Goal: Check status: Check status

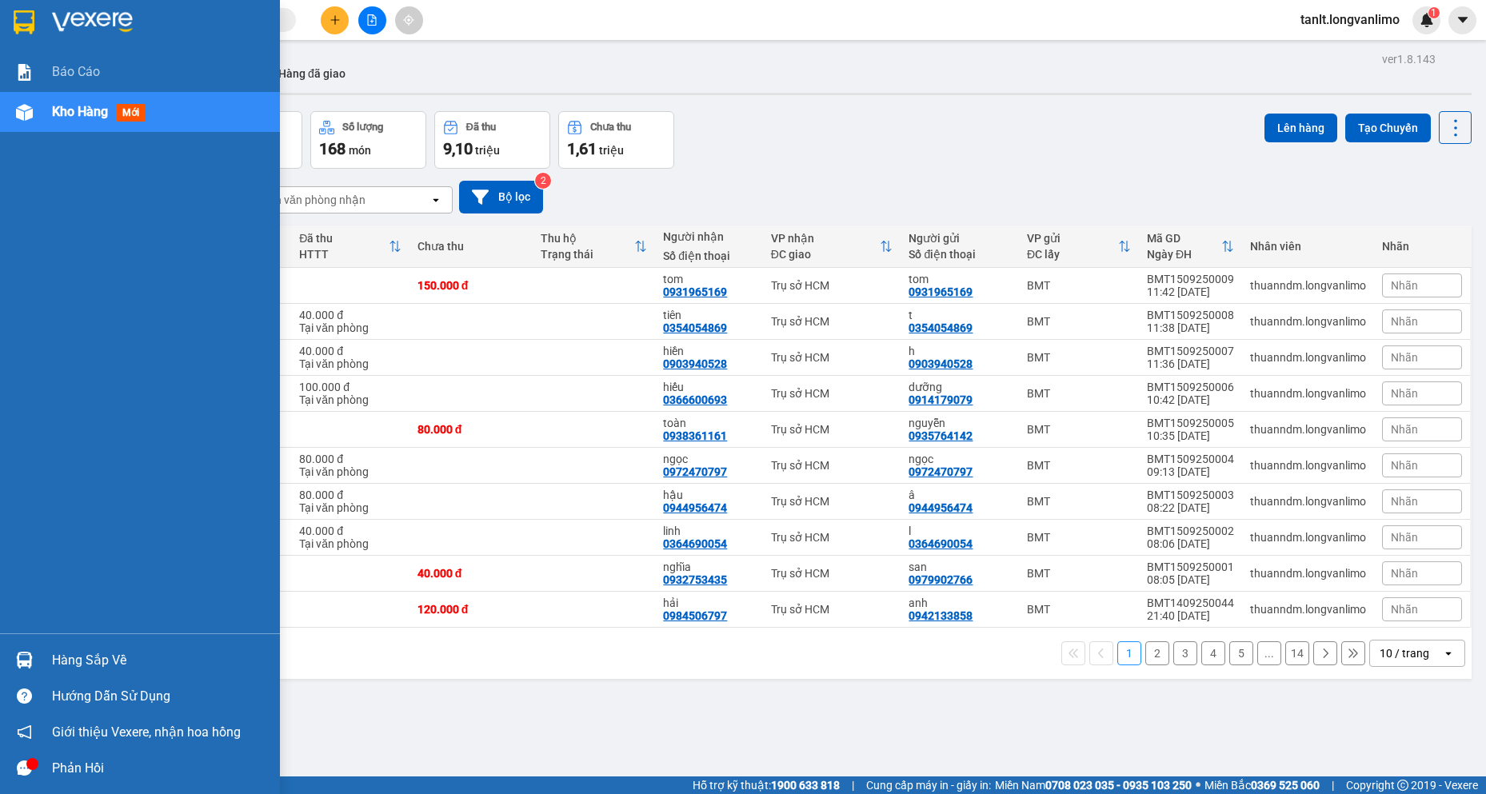
click at [30, 121] on div at bounding box center [24, 112] width 28 height 28
click at [38, 111] on div at bounding box center [24, 112] width 28 height 28
click at [146, 121] on span "mới" at bounding box center [131, 113] width 30 height 18
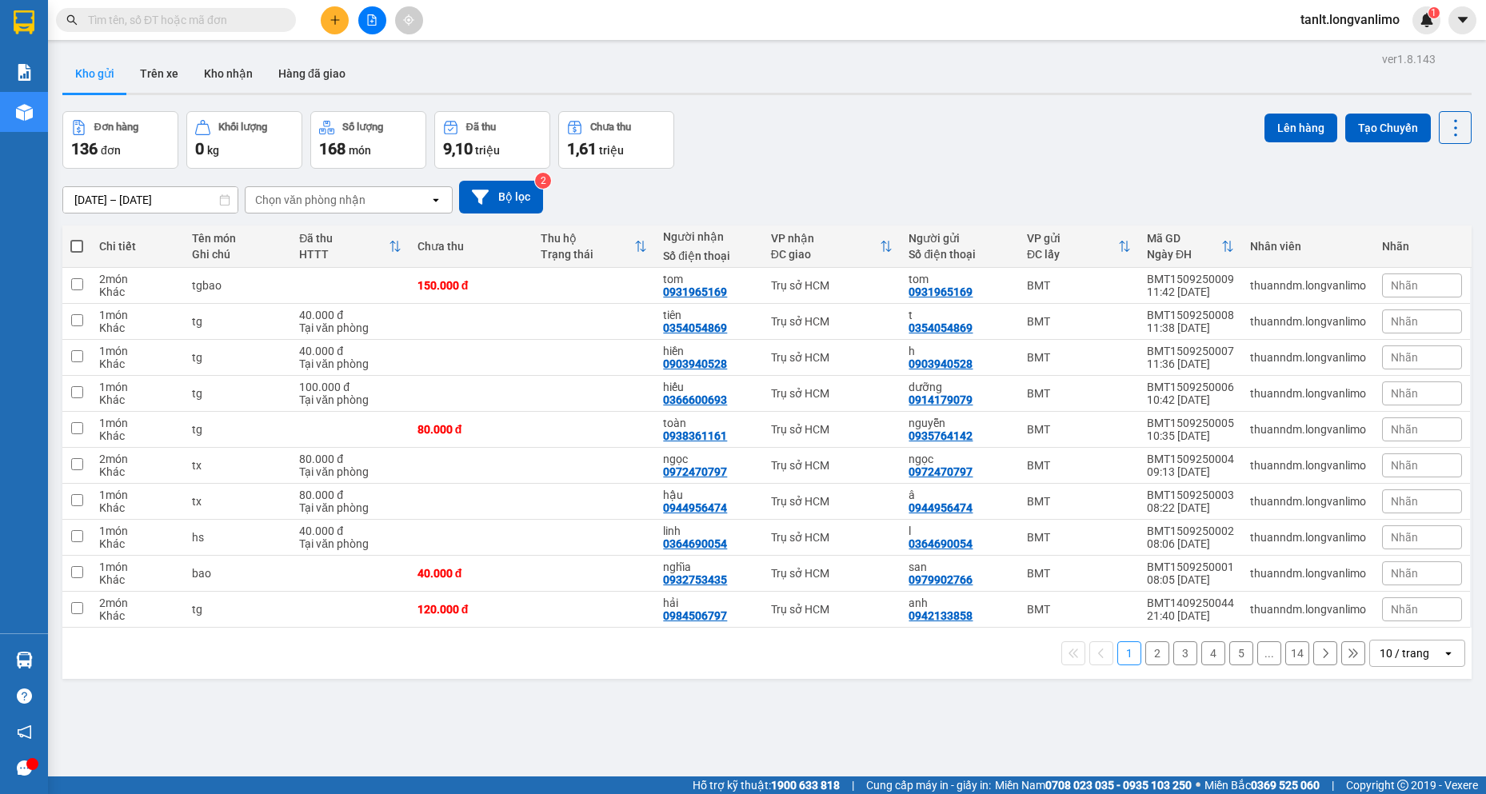
click at [89, 114] on button "Đơn hàng 136 đơn" at bounding box center [120, 140] width 116 height 58
click at [1026, 148] on div "Đơn hàng 136 đơn Khối lượng 0 kg Số lượng 168 món Đã thu 9,10 triệu Chưa thu 1,…" at bounding box center [766, 140] width 1409 height 58
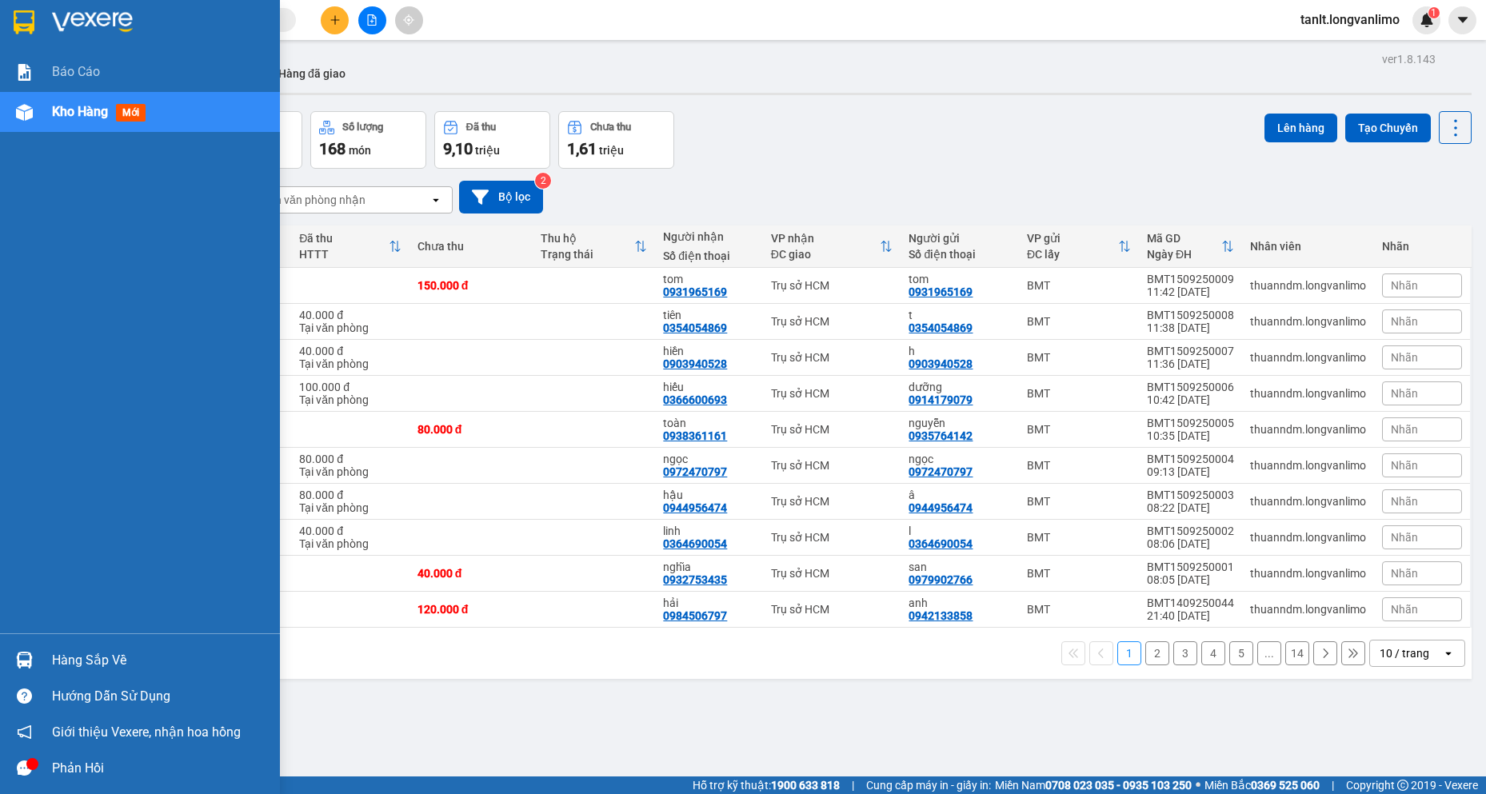
click at [26, 26] on img at bounding box center [24, 22] width 21 height 24
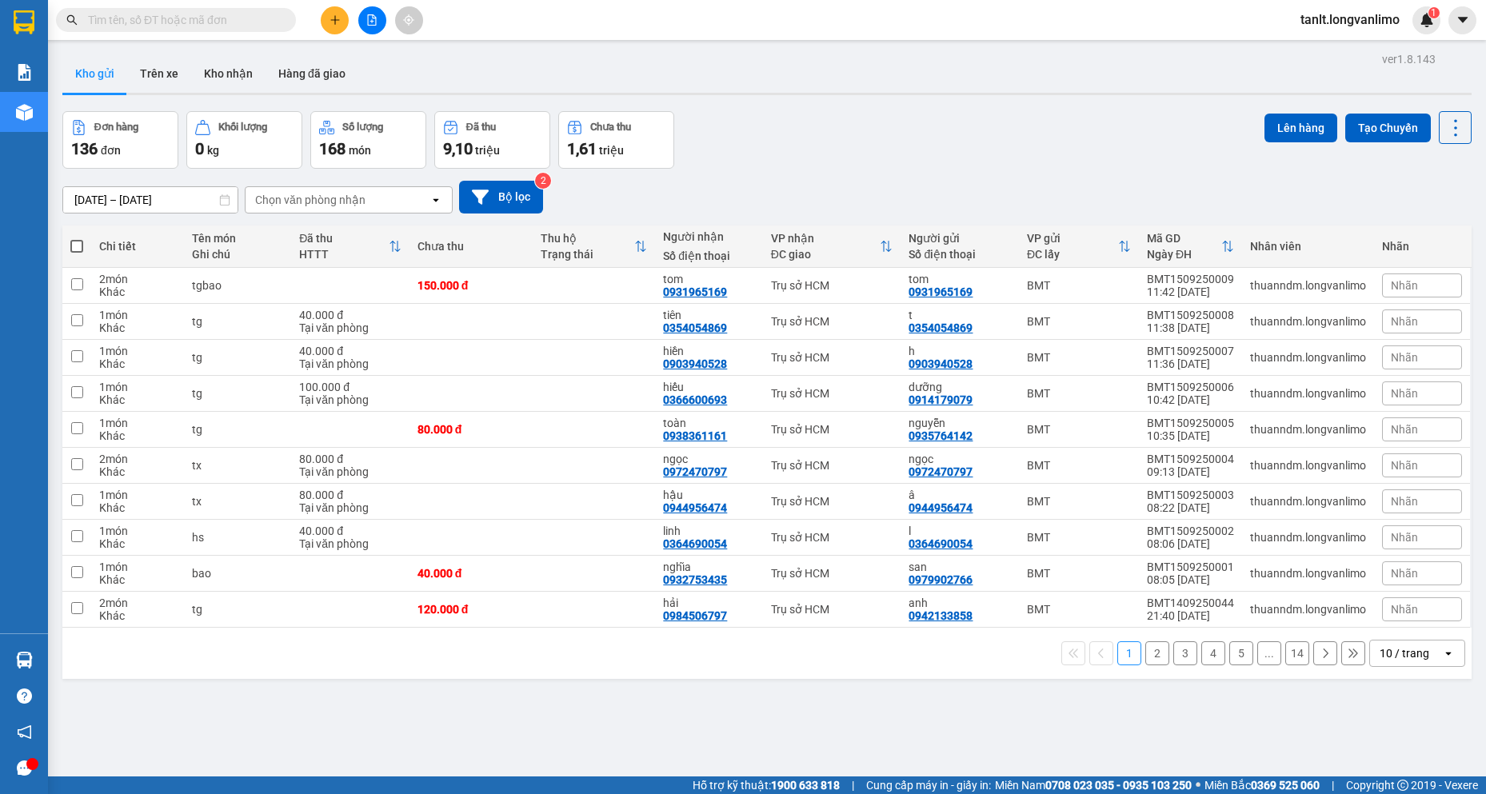
click at [1084, 137] on div "Đơn hàng 136 đơn Khối lượng 0 kg Số lượng 168 món Đã thu 9,10 triệu Chưa thu 1,…" at bounding box center [766, 140] width 1409 height 58
click at [808, 175] on div "[DATE] – [DATE] Press the down arrow key to interact with the calendar and sele…" at bounding box center [766, 197] width 1409 height 57
click at [1431, 22] on img at bounding box center [1427, 20] width 14 height 14
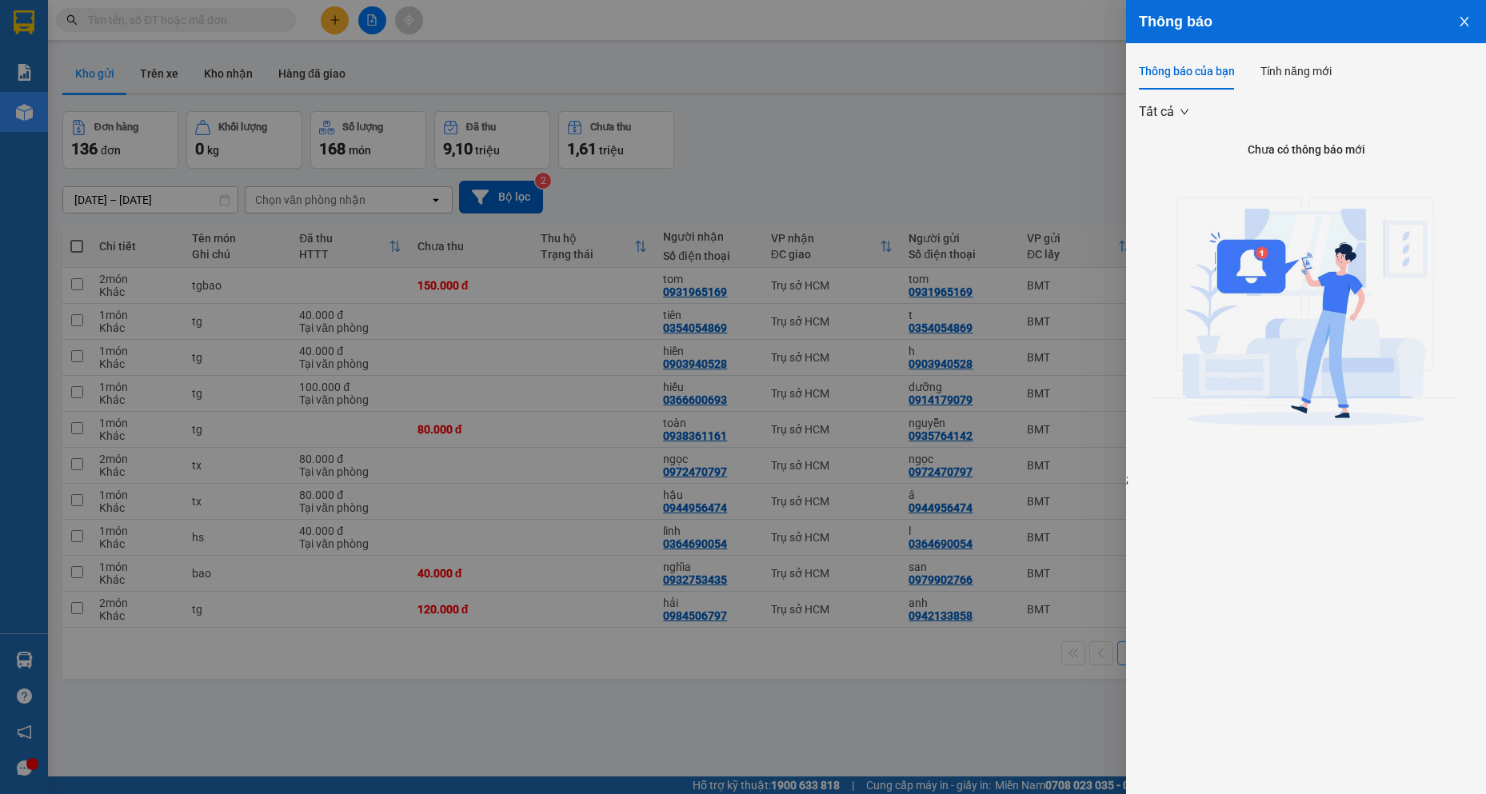
click at [947, 125] on div at bounding box center [743, 397] width 1486 height 794
